Goal: Navigation & Orientation: Understand site structure

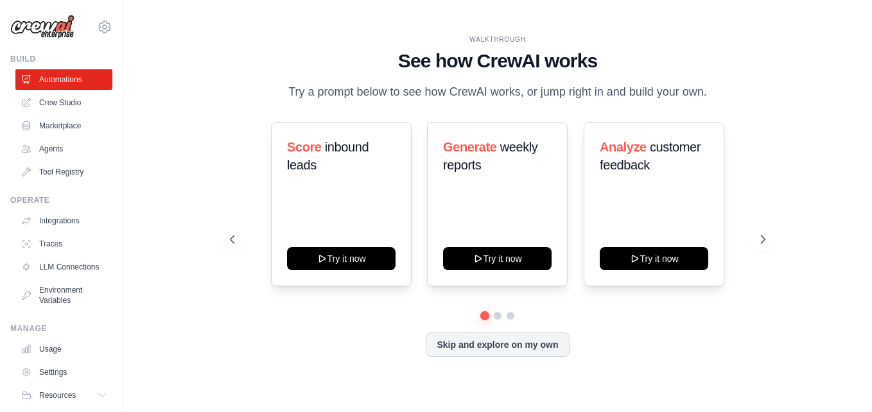
click at [643, 361] on div "WALKTHROUGH See how CrewAI works Try a prompt below to see how CrewAI works, or…" at bounding box center [498, 206] width 566 height 343
click at [857, 91] on div "WALKTHROUGH See how CrewAI works Try a prompt below to see how CrewAI works, or…" at bounding box center [497, 206] width 749 height 387
click at [75, 123] on link "Marketplace" at bounding box center [65, 126] width 97 height 21
click at [73, 105] on link "Crew Studio" at bounding box center [65, 102] width 97 height 21
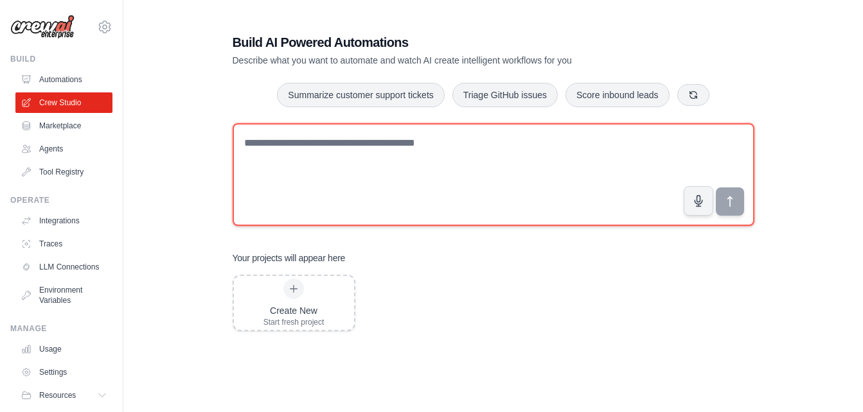
click at [572, 142] on textarea at bounding box center [494, 174] width 522 height 103
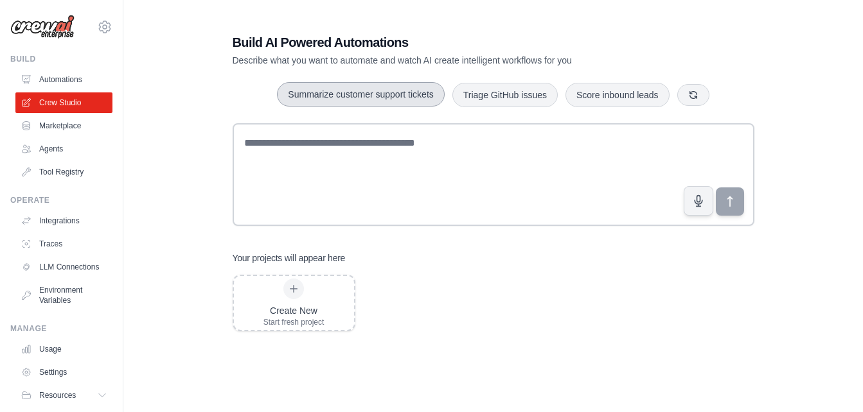
click at [357, 90] on button "Summarize customer support tickets" at bounding box center [360, 94] width 167 height 24
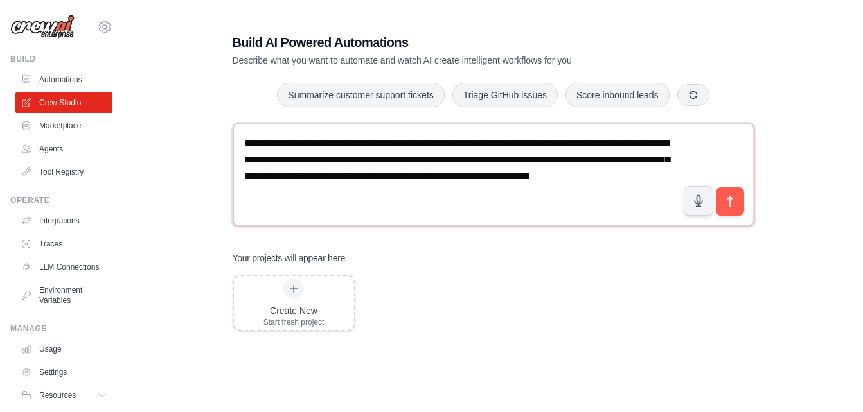
click at [419, 139] on textarea "**********" at bounding box center [494, 174] width 522 height 103
type textarea "**********"
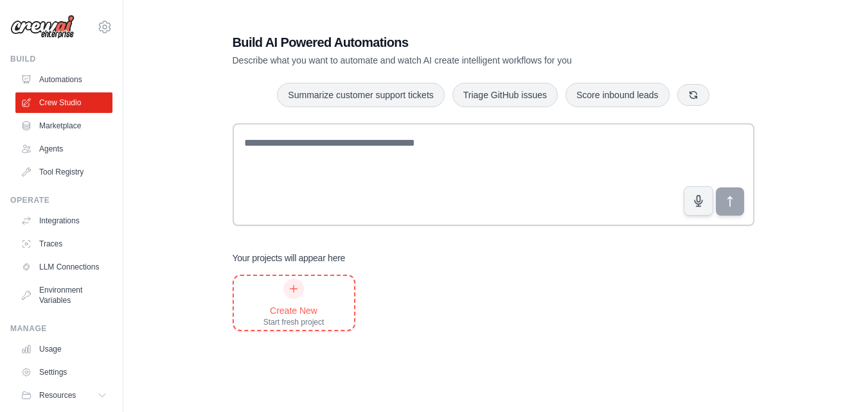
click at [306, 283] on div "Create New Start fresh project" at bounding box center [293, 303] width 61 height 49
click at [292, 284] on icon at bounding box center [293, 289] width 10 height 10
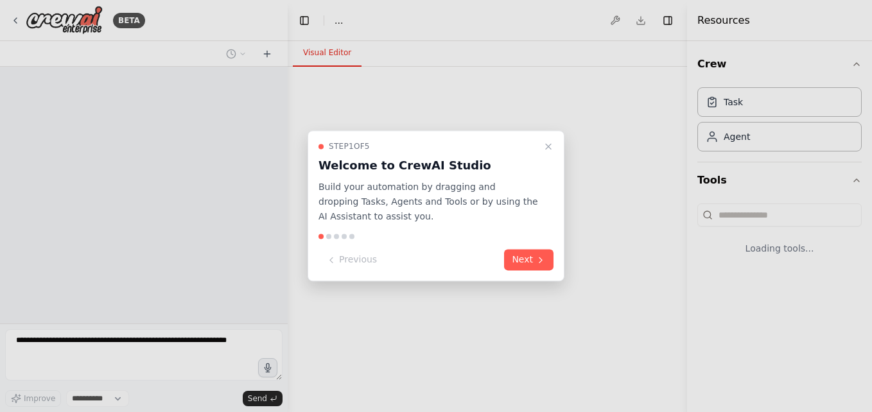
select select "****"
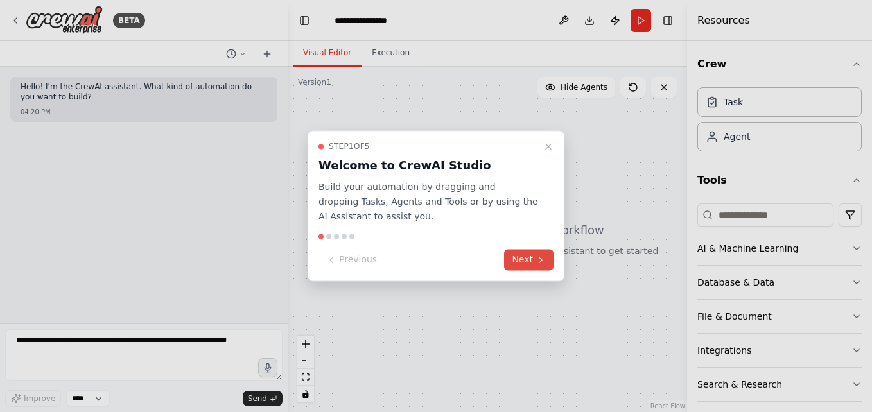
click at [524, 252] on button "Next" at bounding box center [528, 260] width 49 height 21
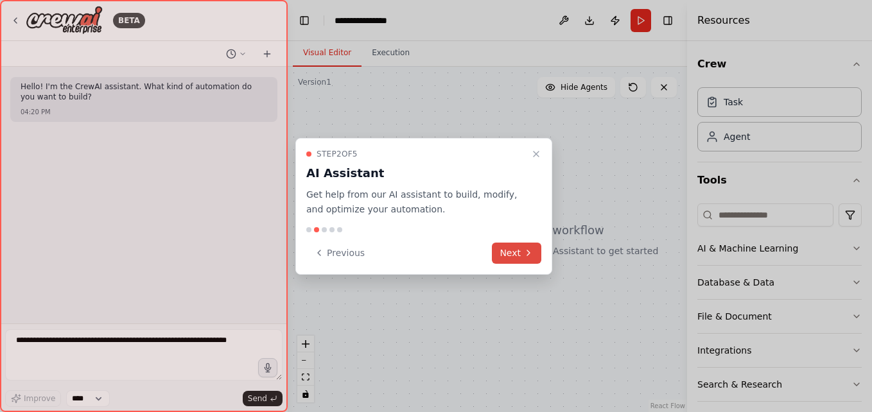
click at [524, 252] on icon at bounding box center [528, 253] width 10 height 10
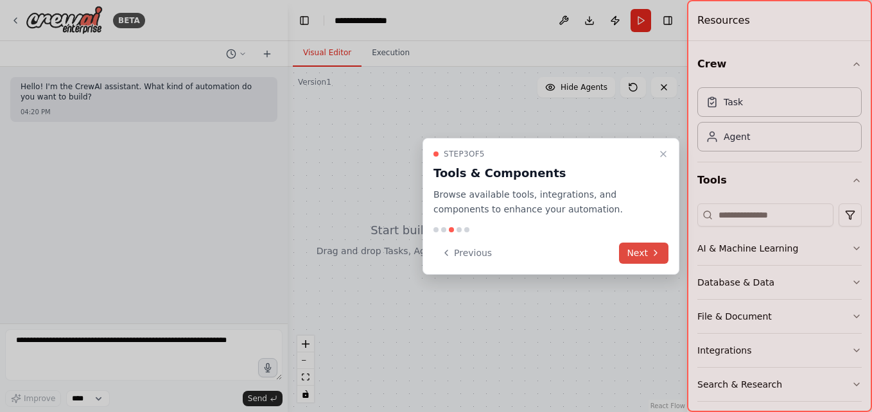
click at [636, 253] on button "Next" at bounding box center [643, 253] width 49 height 21
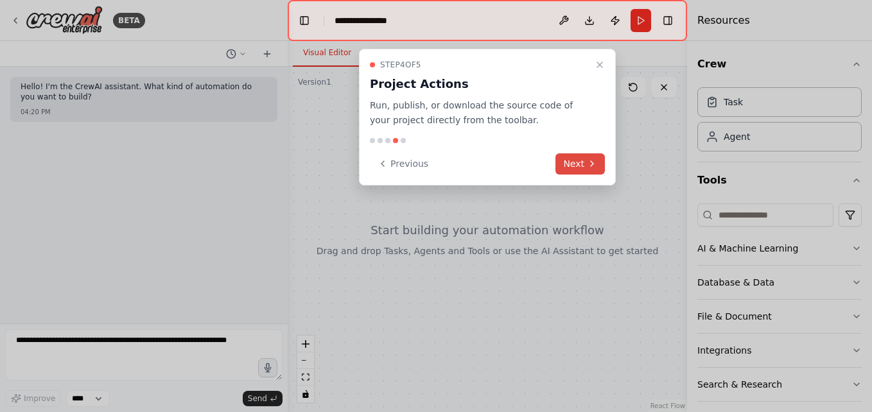
click at [593, 161] on icon at bounding box center [592, 164] width 10 height 10
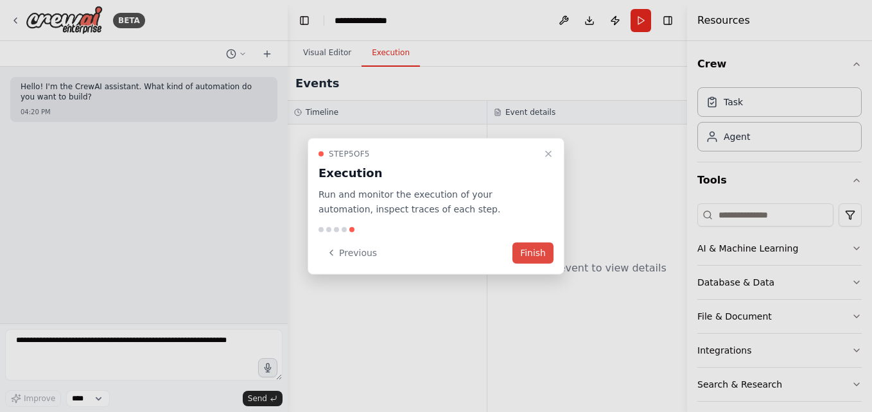
click at [539, 249] on button "Finish" at bounding box center [533, 252] width 41 height 21
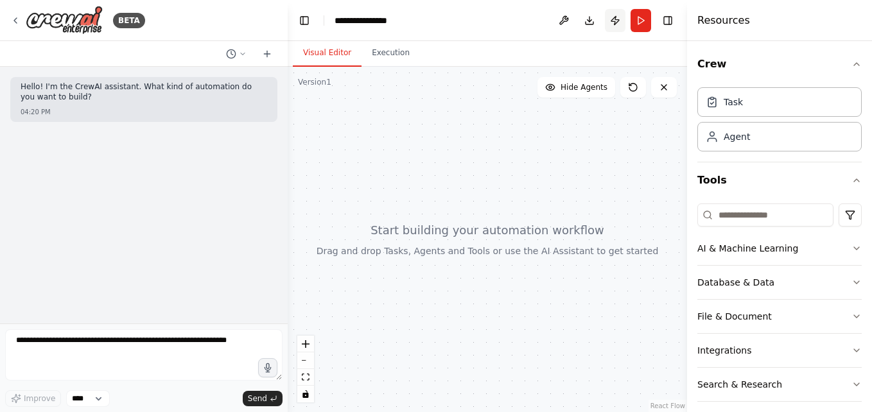
click at [613, 15] on button "Publish" at bounding box center [615, 20] width 21 height 23
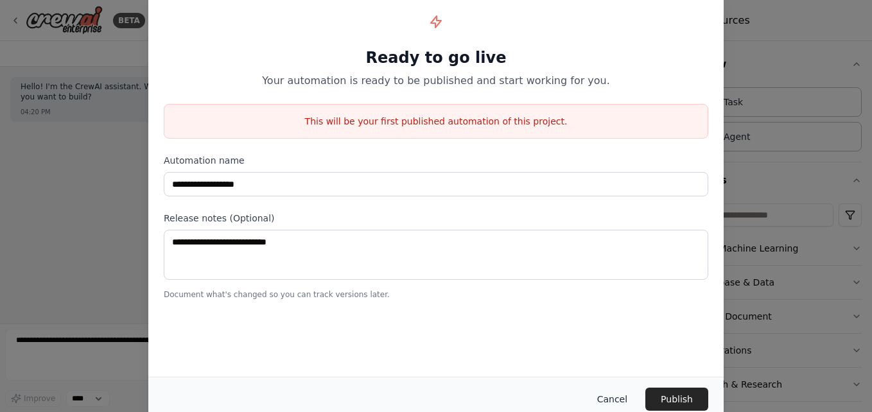
click at [624, 404] on button "Cancel" at bounding box center [612, 399] width 51 height 23
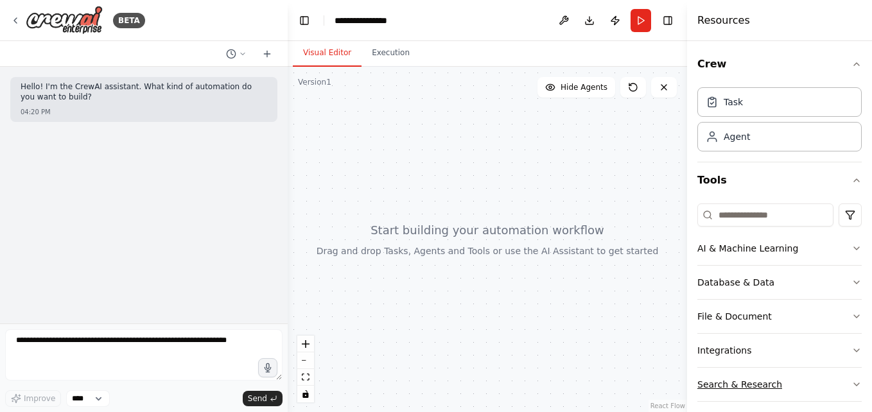
scroll to position [44, 0]
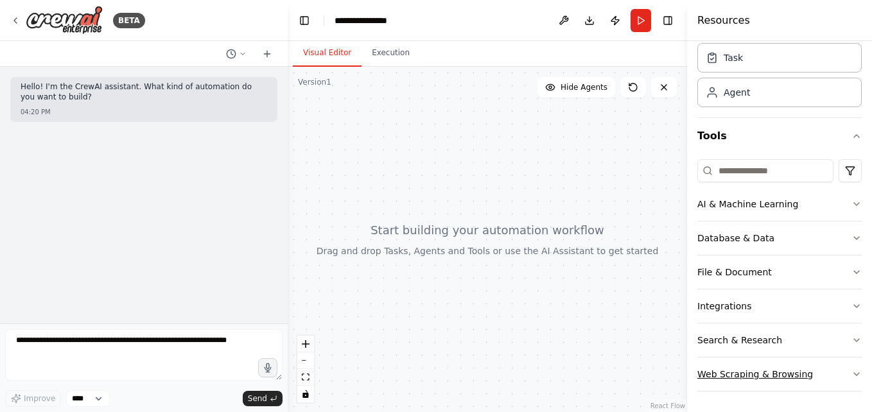
click at [852, 373] on icon "button" at bounding box center [857, 374] width 10 height 10
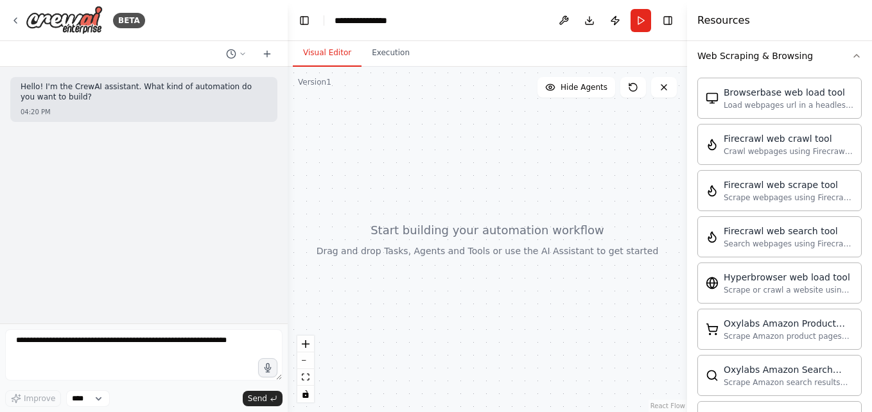
scroll to position [106, 0]
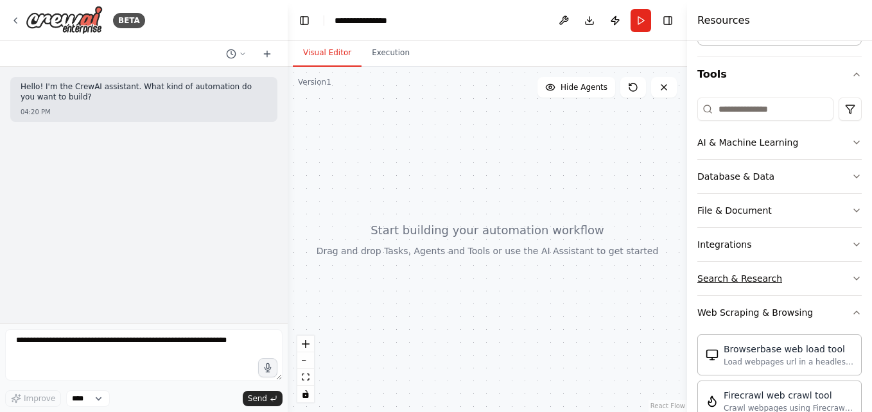
click at [791, 282] on button "Search & Research" at bounding box center [780, 278] width 164 height 33
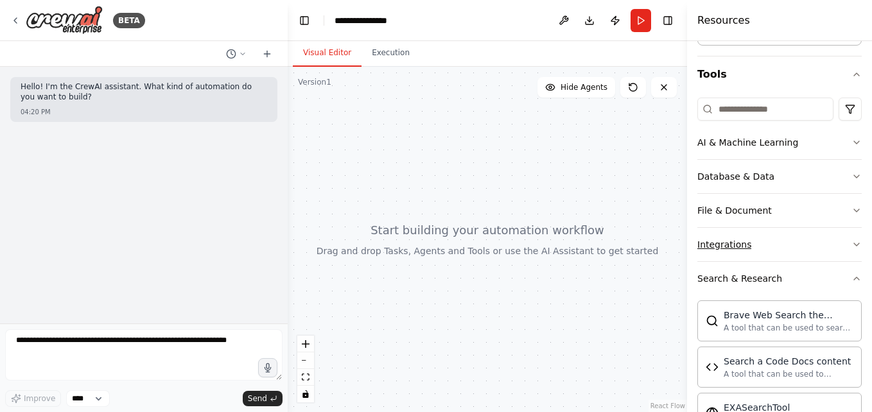
click at [795, 240] on button "Integrations" at bounding box center [780, 244] width 164 height 33
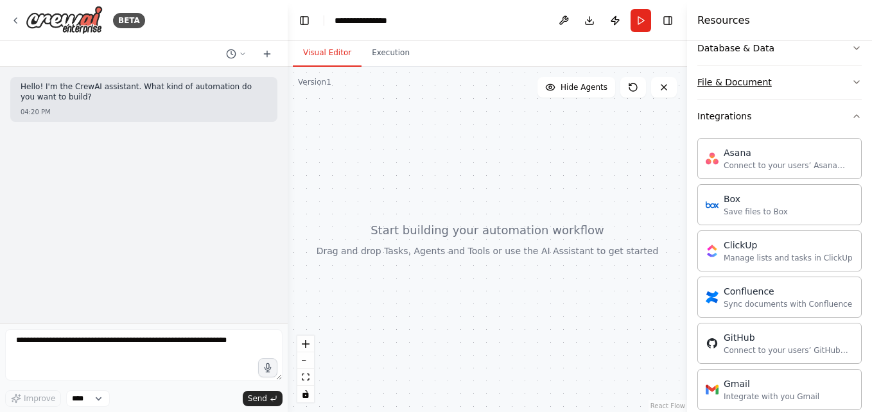
scroll to position [42, 0]
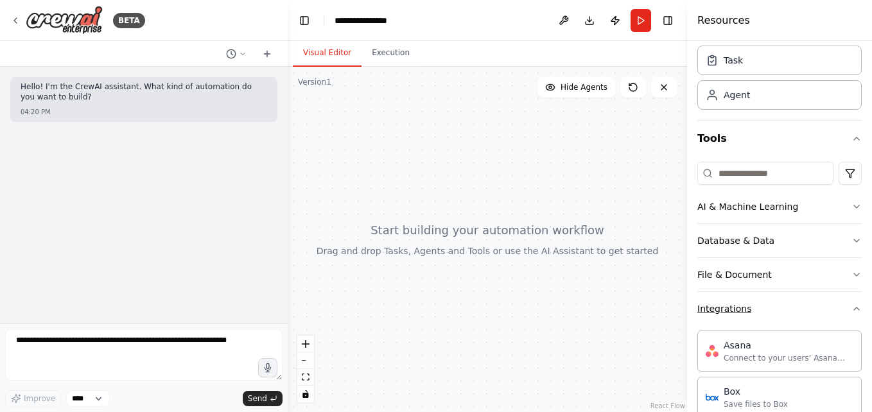
click at [836, 306] on button "Integrations" at bounding box center [780, 308] width 164 height 33
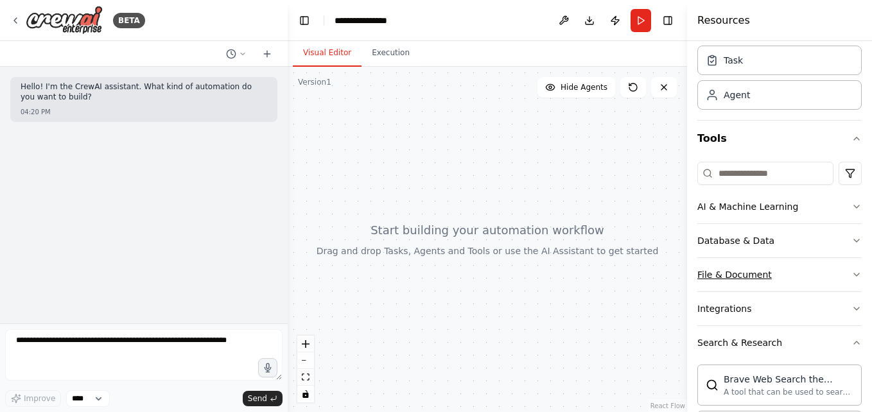
click at [839, 278] on button "File & Document" at bounding box center [780, 274] width 164 height 33
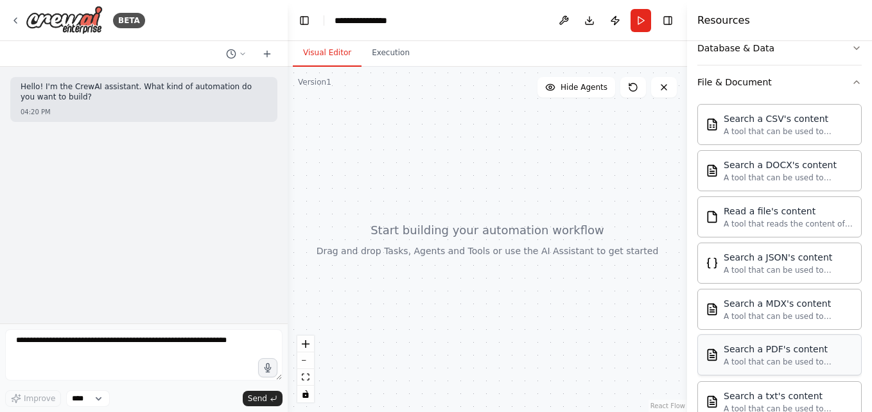
scroll to position [0, 0]
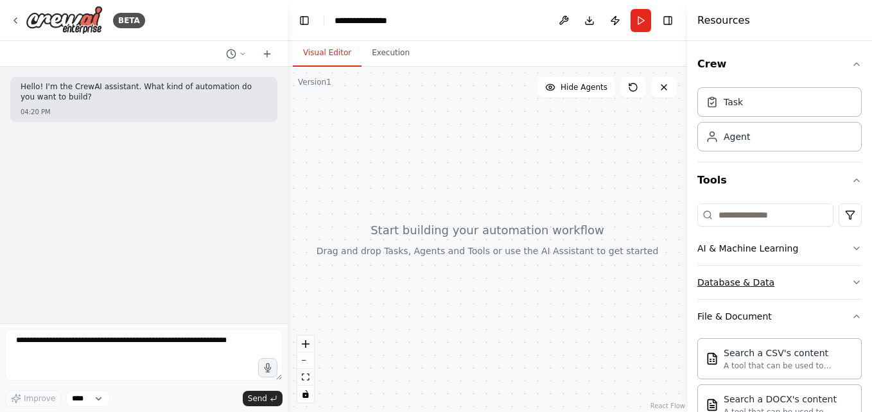
click at [801, 285] on button "Database & Data" at bounding box center [780, 282] width 164 height 33
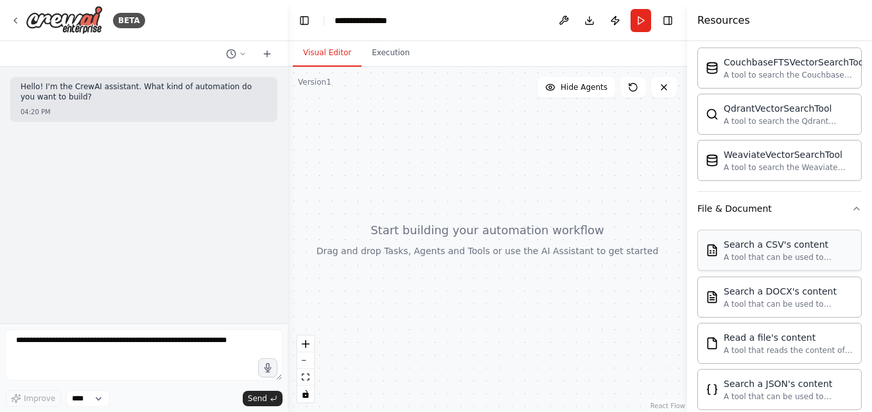
scroll to position [64, 0]
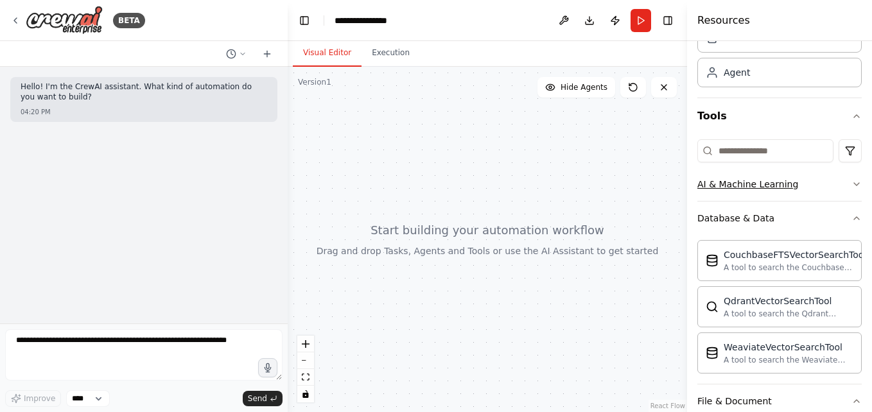
click at [835, 184] on button "AI & Machine Learning" at bounding box center [780, 184] width 164 height 33
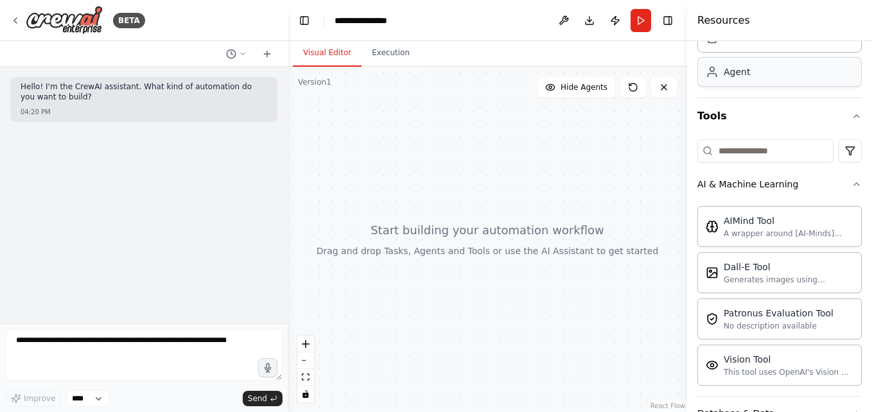
scroll to position [0, 0]
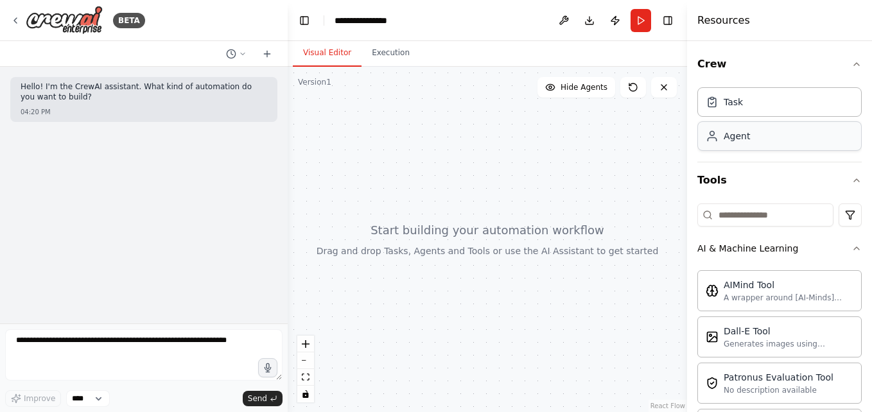
click at [755, 131] on div "Agent" at bounding box center [780, 136] width 164 height 30
click at [483, 139] on div at bounding box center [488, 240] width 400 height 346
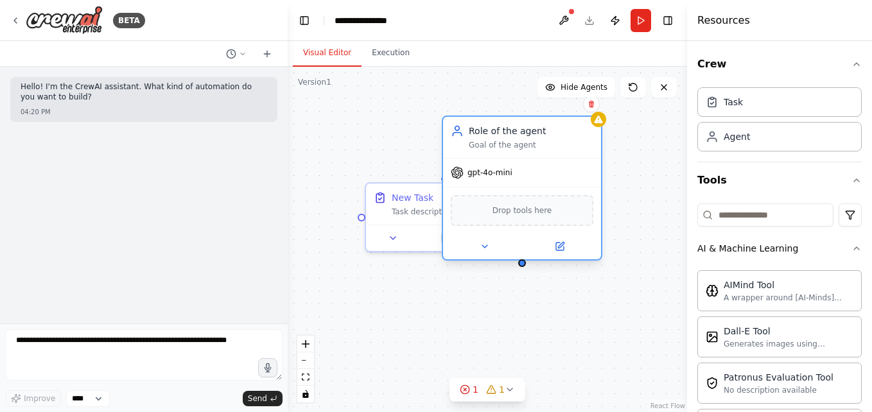
drag, startPoint x: 589, startPoint y: 152, endPoint x: 482, endPoint y: 140, distance: 107.9
click at [482, 140] on div "Role of the agent Goal of the agent" at bounding box center [531, 138] width 125 height 26
click at [504, 175] on span "gpt-4o-mini" at bounding box center [490, 173] width 45 height 10
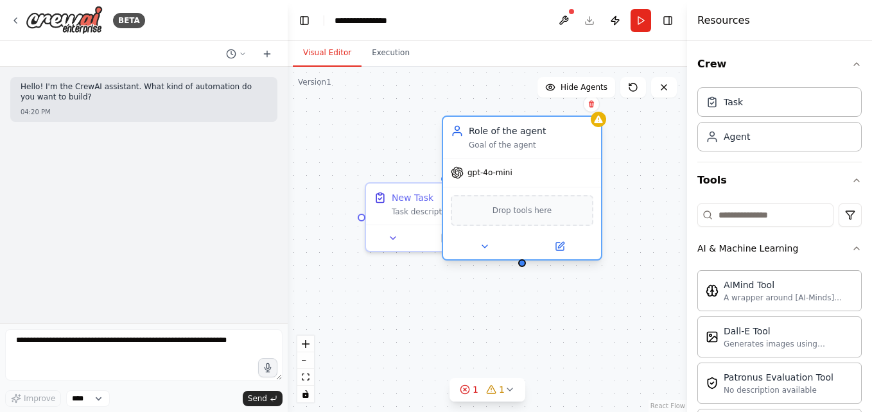
click at [504, 175] on span "gpt-4o-mini" at bounding box center [490, 173] width 45 height 10
click at [505, 174] on span "gpt-4o-mini" at bounding box center [490, 173] width 45 height 10
click at [592, 101] on icon at bounding box center [591, 104] width 5 height 7
click at [592, 100] on button at bounding box center [591, 104] width 17 height 17
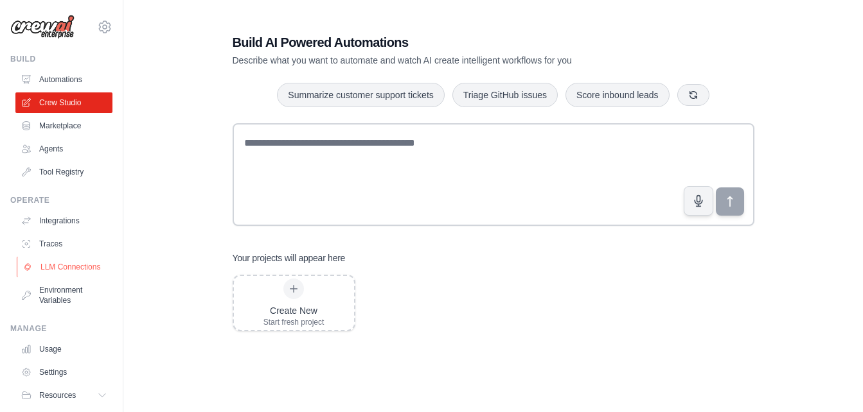
click at [65, 263] on link "LLM Connections" at bounding box center [65, 267] width 97 height 21
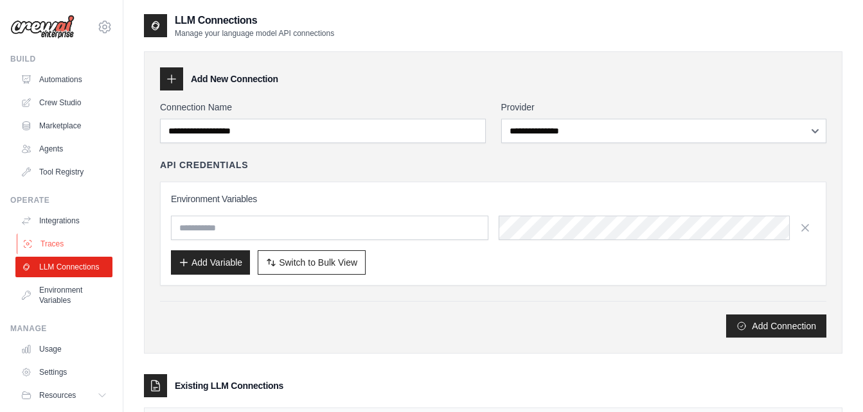
click at [59, 251] on link "Traces" at bounding box center [65, 244] width 97 height 21
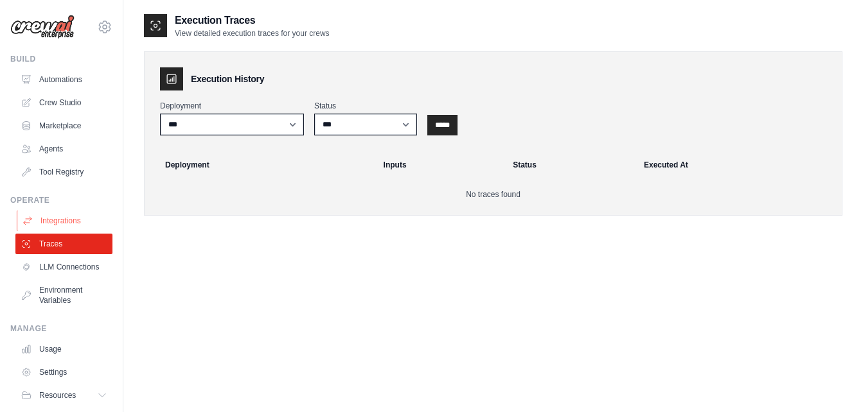
click at [57, 222] on link "Integrations" at bounding box center [65, 221] width 97 height 21
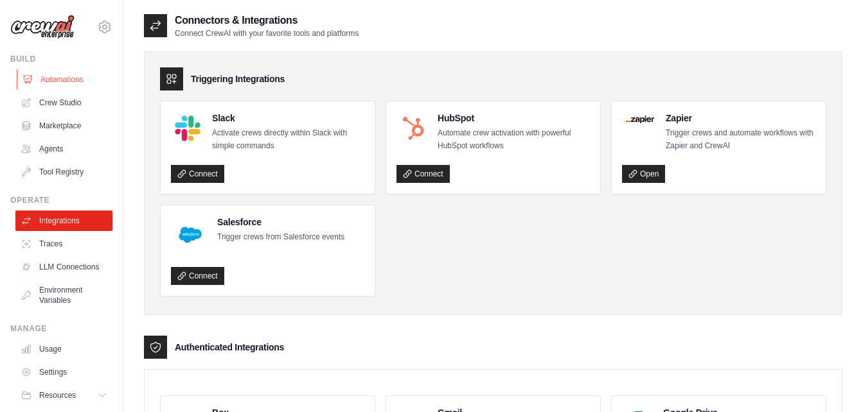
click at [64, 80] on link "Automations" at bounding box center [65, 79] width 97 height 21
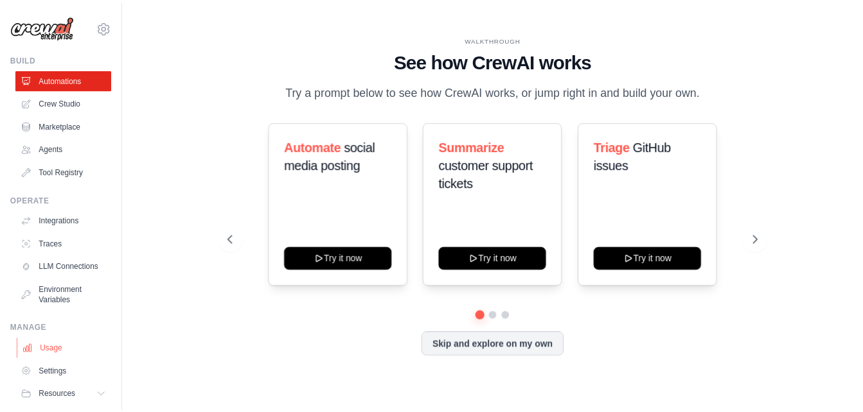
scroll to position [49, 0]
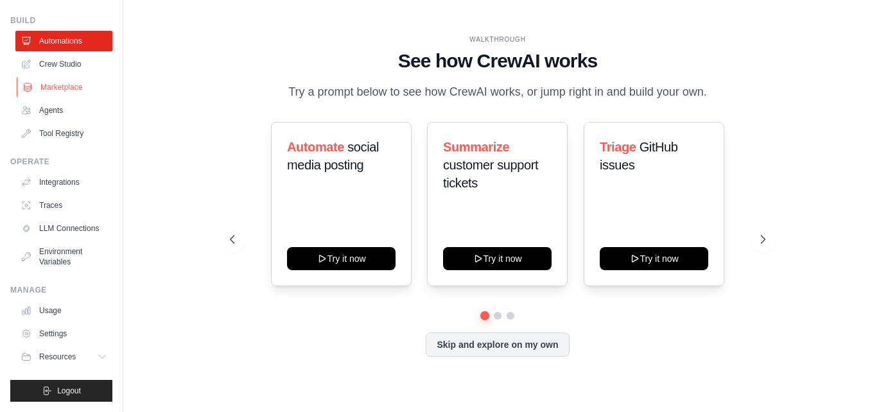
click at [74, 82] on link "Marketplace" at bounding box center [65, 87] width 97 height 21
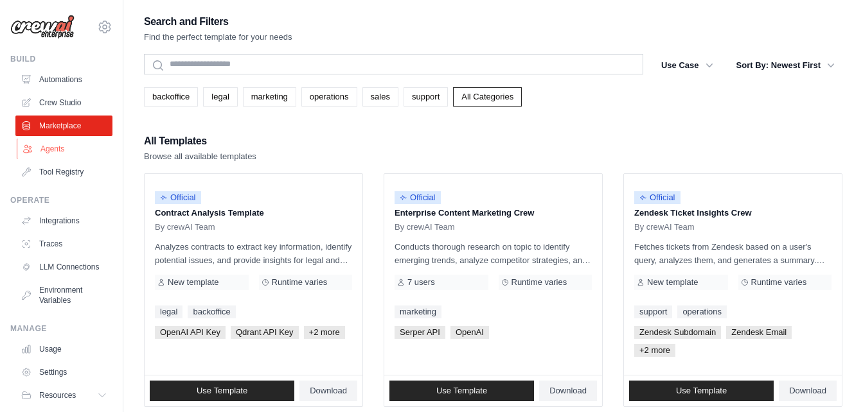
click at [43, 150] on link "Agents" at bounding box center [65, 149] width 97 height 21
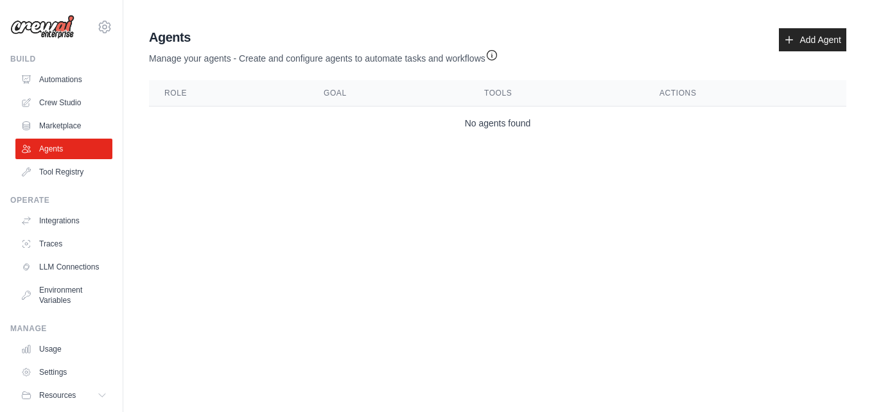
click at [54, 161] on ul "Automations Crew Studio Marketplace Agents Tool Registry" at bounding box center [63, 125] width 97 height 113
click at [50, 169] on link "Tool Registry" at bounding box center [65, 172] width 97 height 21
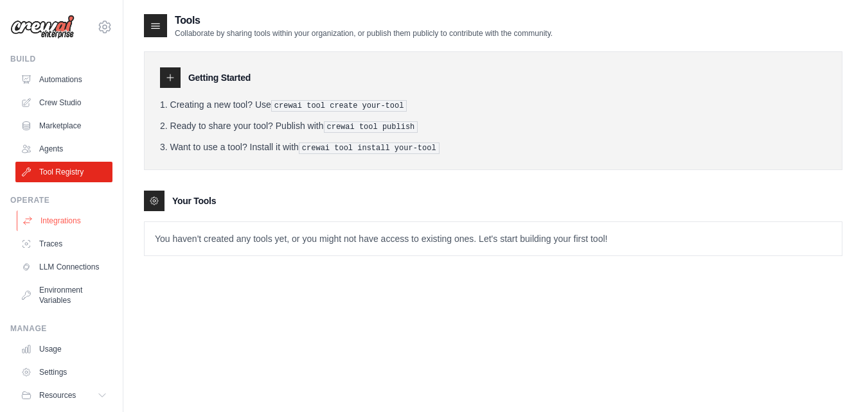
click at [57, 211] on link "Integrations" at bounding box center [65, 221] width 97 height 21
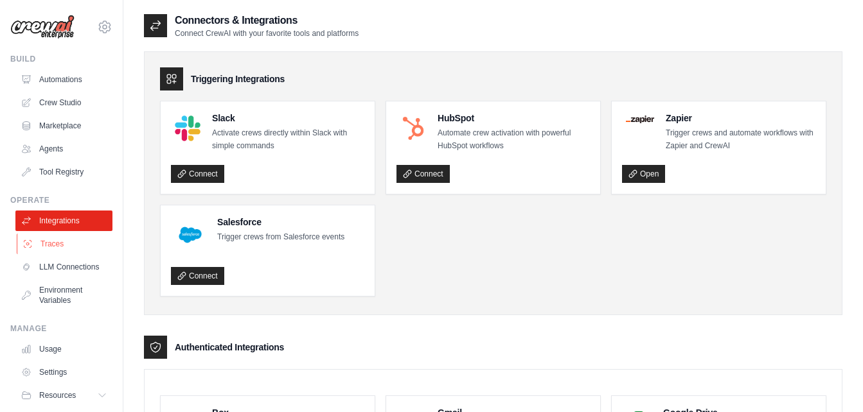
click at [51, 243] on link "Traces" at bounding box center [65, 244] width 97 height 21
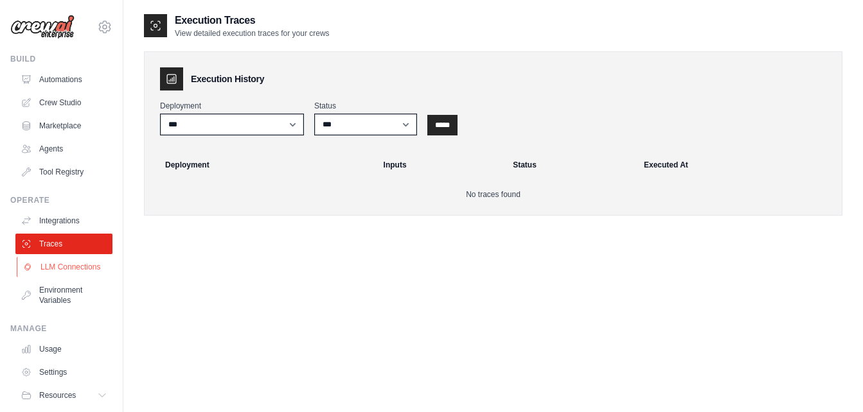
click at [56, 268] on link "LLM Connections" at bounding box center [65, 267] width 97 height 21
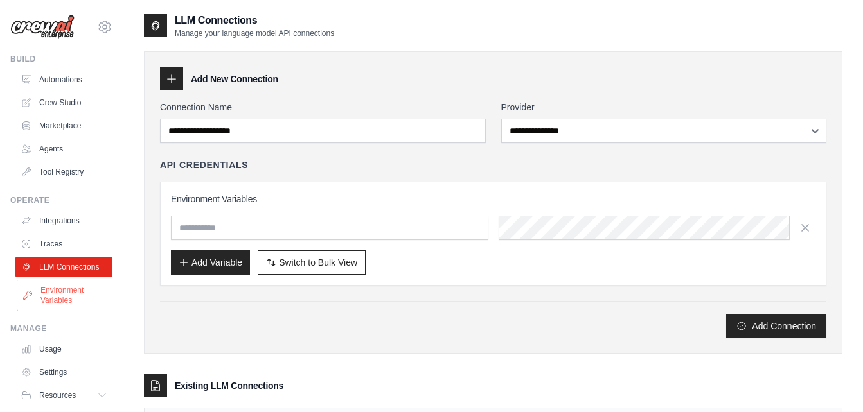
click at [62, 293] on link "Environment Variables" at bounding box center [65, 295] width 97 height 31
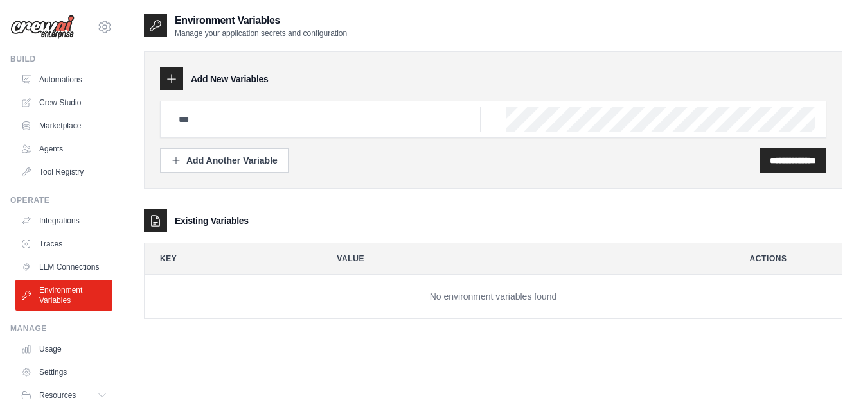
click at [507, 21] on div "Environment Variables Manage your application secrets and configuration" at bounding box center [493, 26] width 698 height 26
